Goal: Check status: Check status

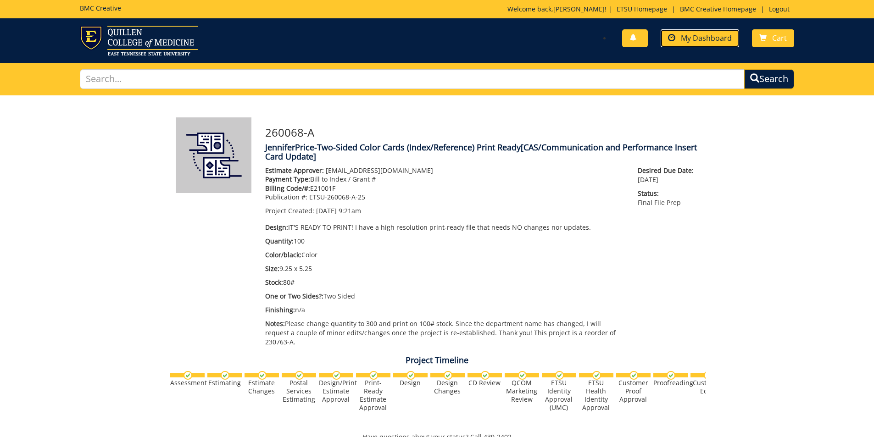
click at [688, 34] on span "My Dashboard" at bounding box center [706, 38] width 51 height 10
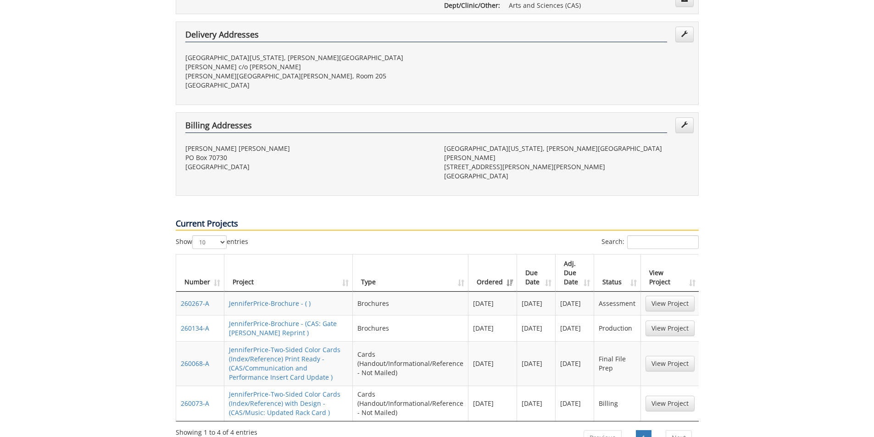
scroll to position [229, 0]
click at [674, 295] on link "View Project" at bounding box center [669, 303] width 49 height 16
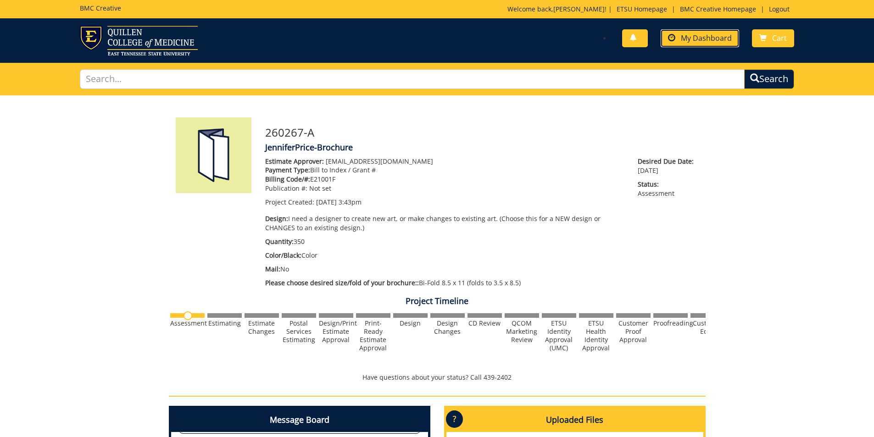
click at [687, 45] on link "My Dashboard" at bounding box center [699, 38] width 78 height 18
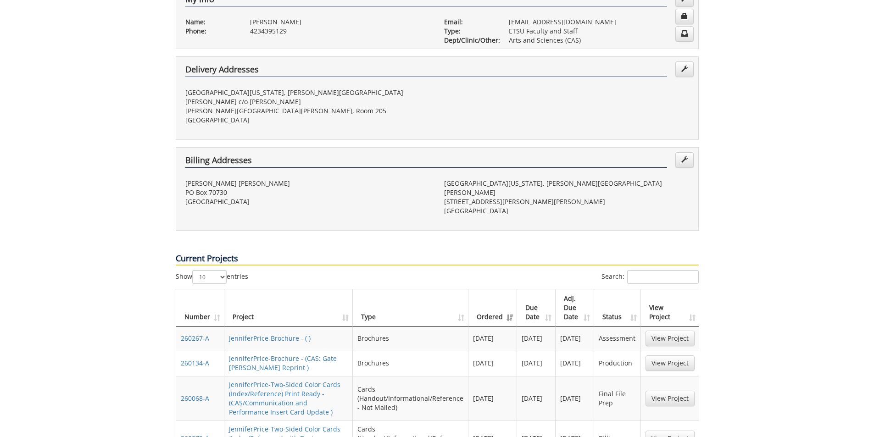
scroll to position [275, 0]
